Goal: Information Seeking & Learning: Learn about a topic

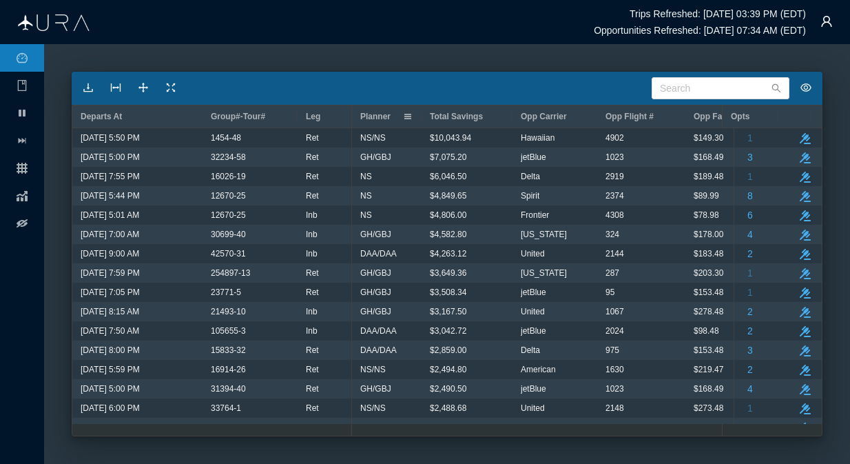
click at [409, 118] on span at bounding box center [407, 116] width 11 height 11
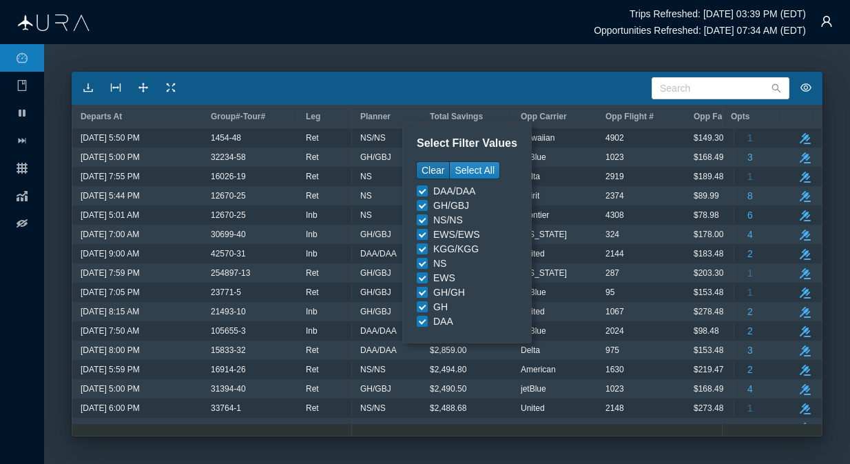
click at [438, 172] on button "Clear" at bounding box center [433, 170] width 32 height 17
checkbox input "false"
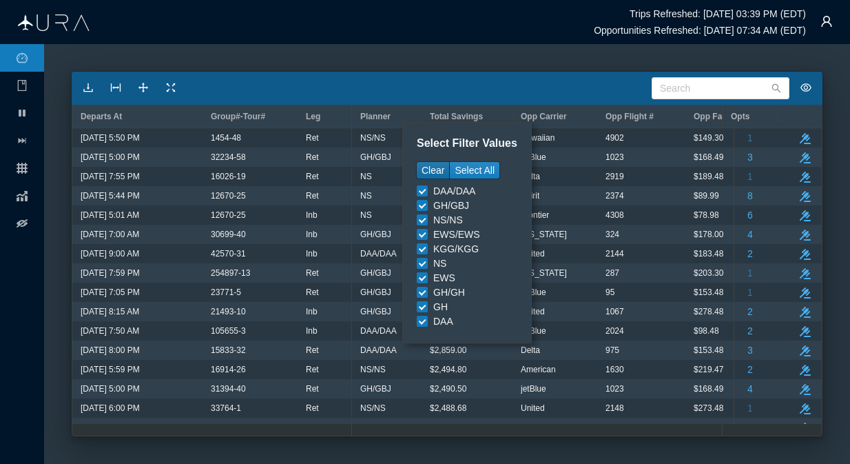
checkbox input "false"
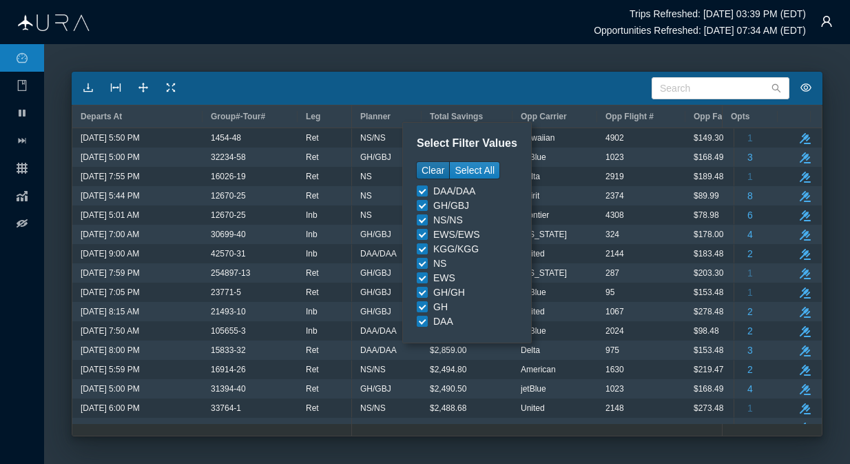
checkbox input "false"
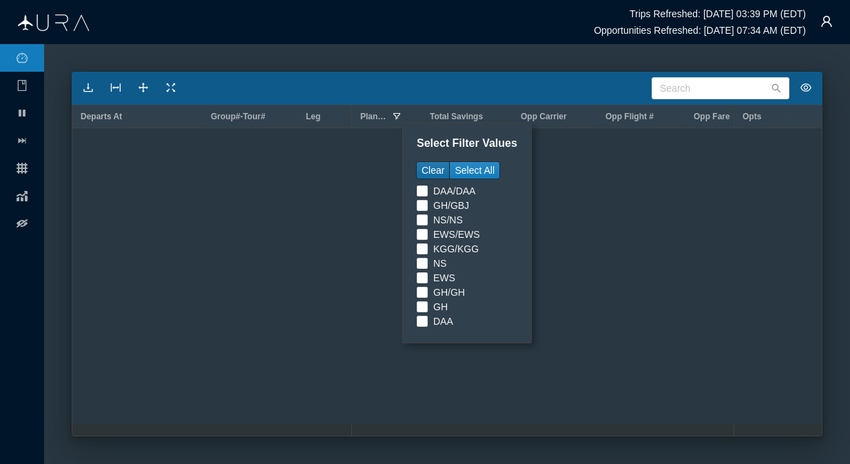
click at [426, 167] on button "Clear" at bounding box center [433, 170] width 32 height 17
checkbox input "true"
click at [420, 209] on input "GH/GBJ 21" at bounding box center [422, 205] width 11 height 11
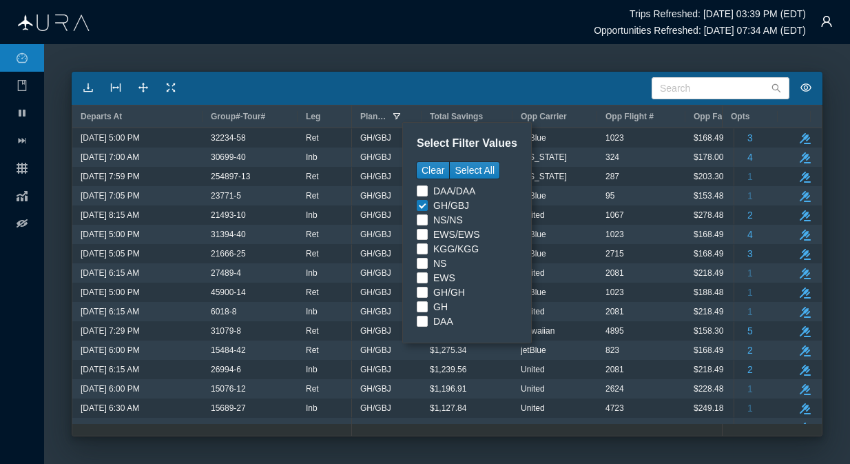
click at [551, 86] on div "Search" at bounding box center [447, 88] width 751 height 33
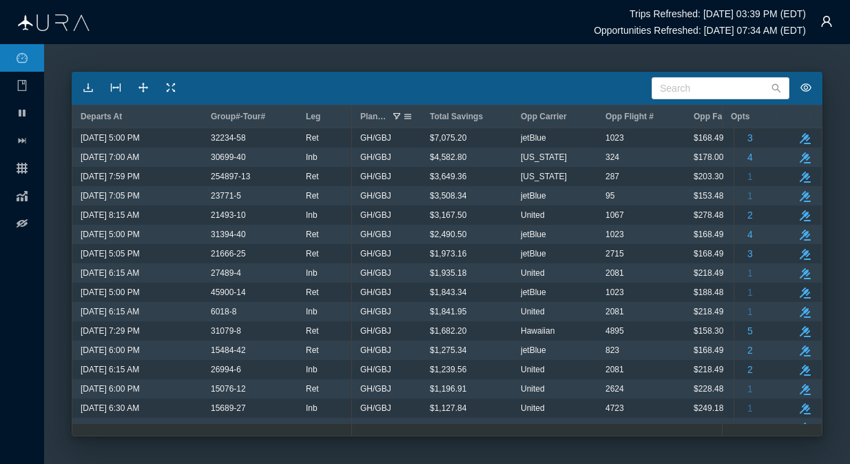
click at [396, 114] on span at bounding box center [396, 116] width 11 height 11
click at [411, 116] on span at bounding box center [407, 116] width 11 height 11
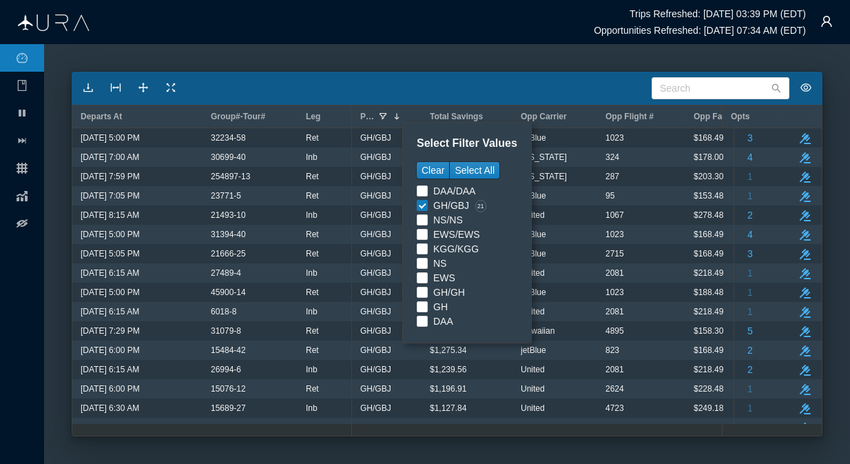
checkbox input "false"
click at [426, 206] on input "GH/GBJ 21" at bounding box center [422, 205] width 11 height 11
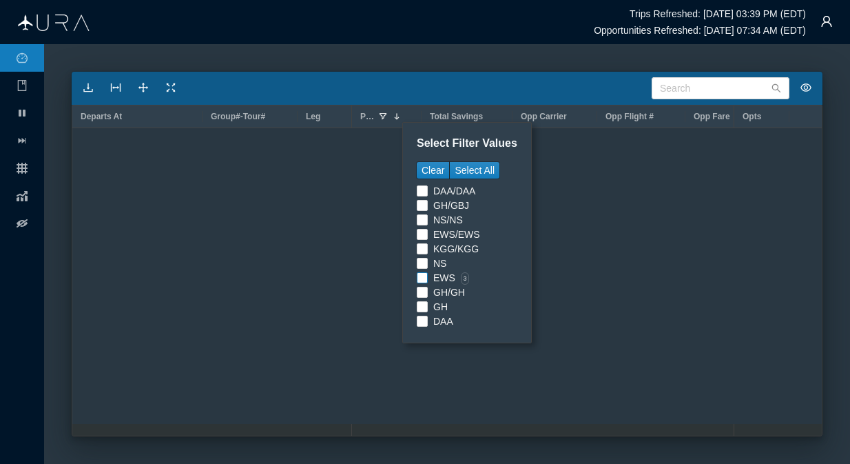
checkbox input "true"
click at [422, 278] on input "EWS 3" at bounding box center [422, 277] width 11 height 11
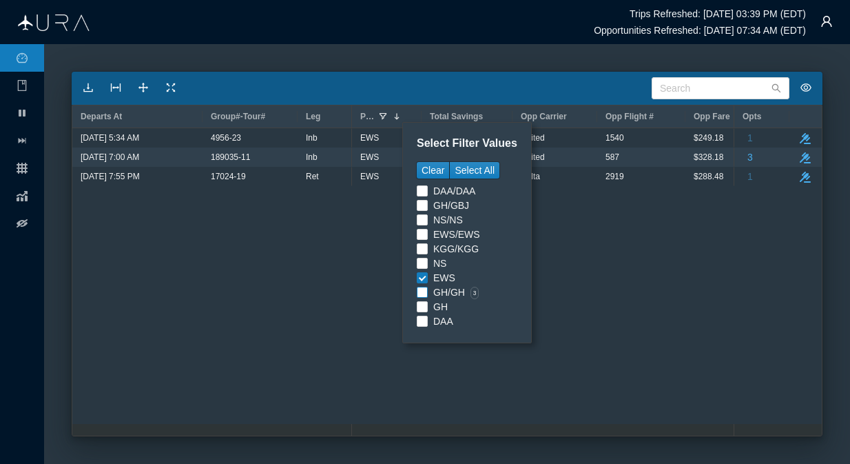
checkbox input "true"
click at [424, 293] on input "GH/GH 3" at bounding box center [422, 292] width 11 height 11
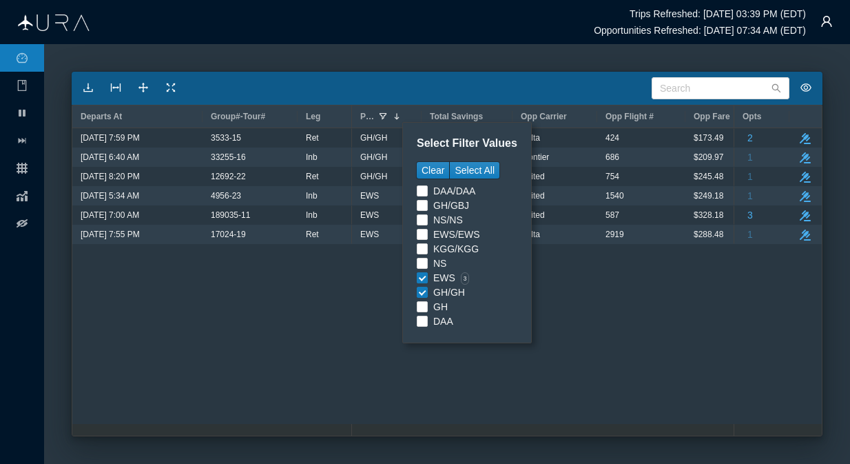
checkbox input "false"
click at [421, 278] on input "EWS 3" at bounding box center [422, 277] width 11 height 11
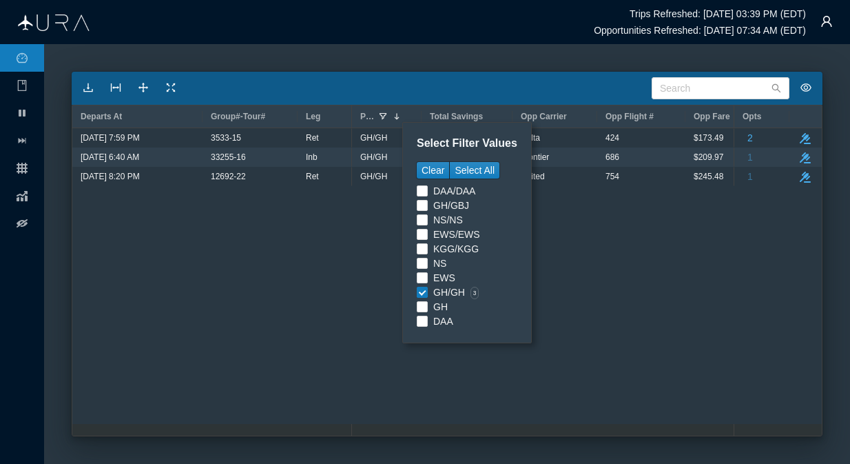
checkbox input "false"
click at [424, 291] on input "GH/GH 3" at bounding box center [422, 292] width 11 height 11
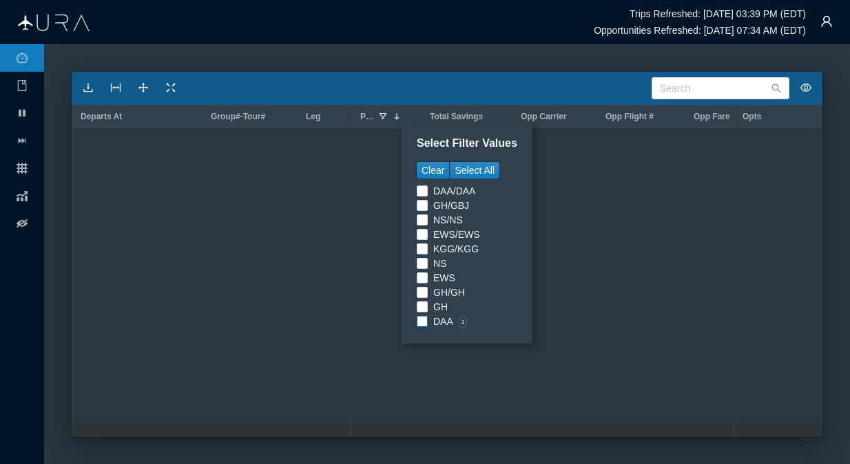
click at [421, 322] on input "DAA 1" at bounding box center [422, 321] width 11 height 11
checkbox input "false"
click at [421, 322] on input "DAA 1" at bounding box center [422, 321] width 11 height 11
checkbox input "true"
click at [419, 221] on input "NS/NS 15" at bounding box center [422, 219] width 11 height 11
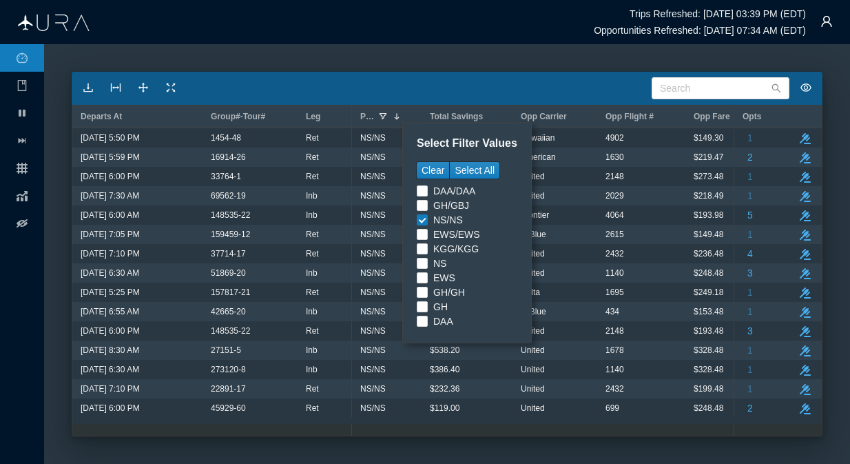
click at [513, 52] on main "Search Departs At Group#-Tour# Leg Planner 1 Total Savings Opp Carrier Opp Flig…" at bounding box center [447, 254] width 806 height 420
